Goal: Use online tool/utility: Utilize a website feature to perform a specific function

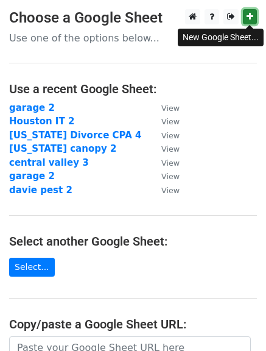
click at [251, 16] on icon at bounding box center [250, 16] width 7 height 9
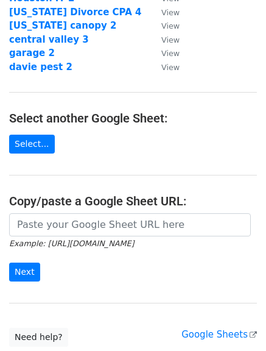
scroll to position [143, 0]
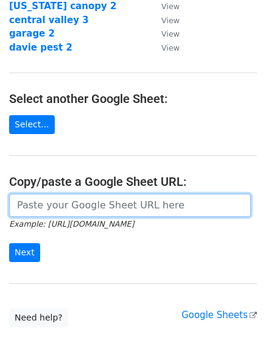
click at [128, 210] on input "url" at bounding box center [130, 205] width 242 height 23
paste input "https://docs.google.com/spreadsheets/d/1GILNGARvEjJUa5E8mFeWFHfZ98K9WWdzvYvyOJu…"
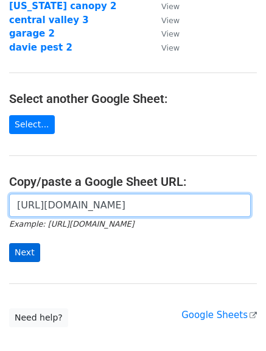
type input "https://docs.google.com/spreadsheets/d/1GILNGARvEjJUa5E8mFeWFHfZ98K9WWdzvYvyOJu…"
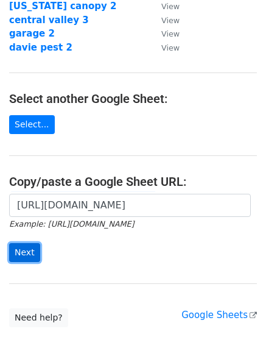
click at [22, 250] on input "Next" at bounding box center [24, 252] width 31 height 19
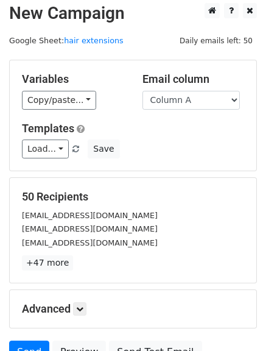
scroll to position [5, 0]
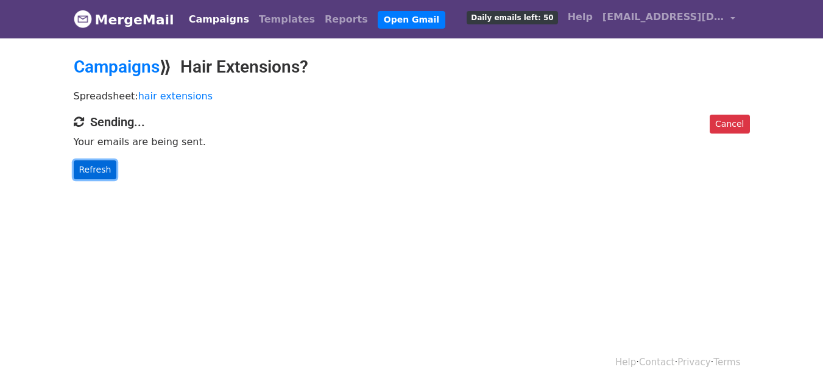
click at [82, 166] on link "Refresh" at bounding box center [95, 169] width 43 height 19
